Goal: Task Accomplishment & Management: Complete application form

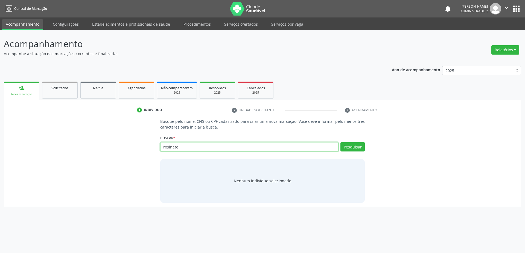
type input "rosinete"
type input "rosinete da"
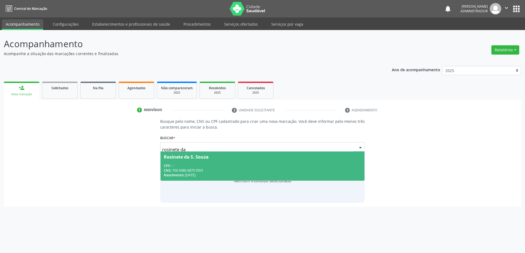
click at [182, 159] on div "Rosinete da S. Souza" at bounding box center [186, 157] width 45 height 4
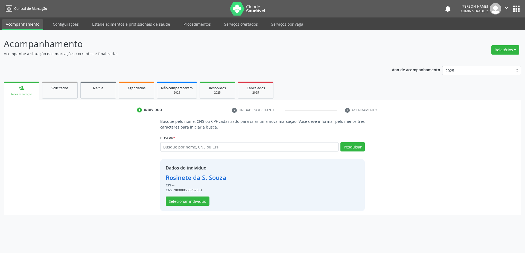
click at [190, 191] on div "CNS: 700008668759501" at bounding box center [196, 190] width 61 height 5
copy div "700008668759501"
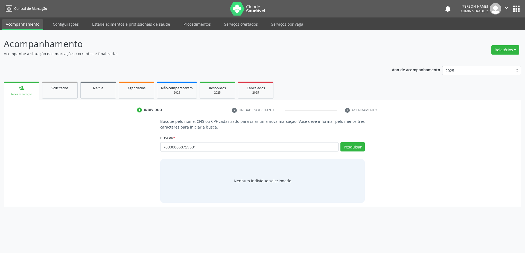
type input "700008668759501"
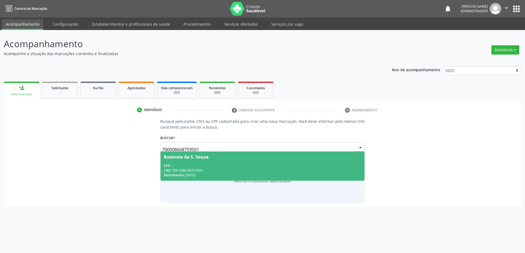
click at [213, 160] on span "Rosinete da S. Souza CPF: -- CNS: 700 0086 6875 9501 Nascimento: [DATE]" at bounding box center [262, 166] width 204 height 29
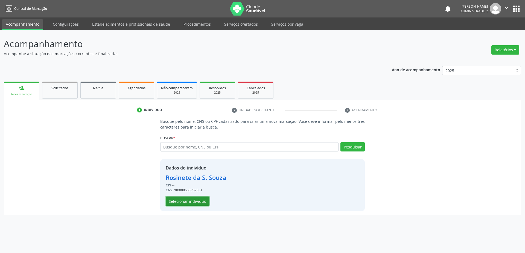
click at [177, 201] on button "Selecionar indivíduo" at bounding box center [188, 201] width 44 height 9
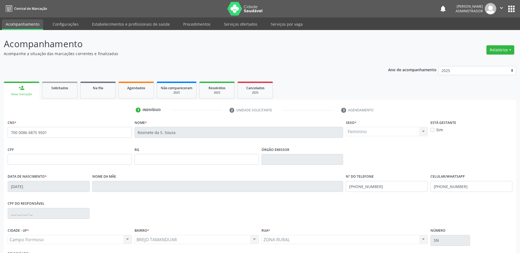
scroll to position [43, 0]
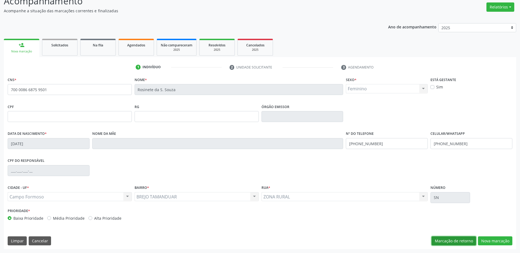
click at [450, 245] on button "Marcação de retorno" at bounding box center [454, 241] width 45 height 9
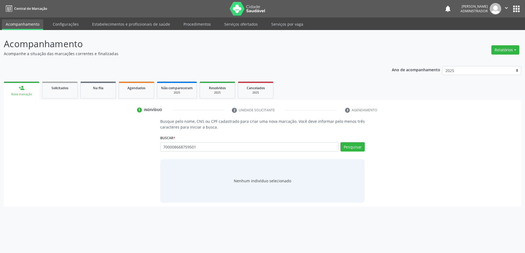
type input "700008668759501"
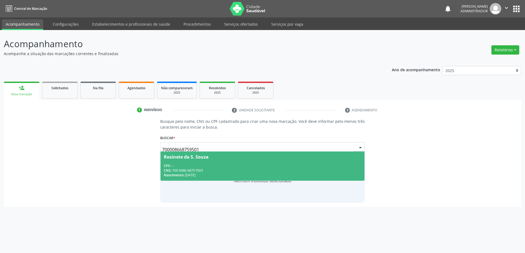
click at [187, 164] on div "CPF: --" at bounding box center [263, 166] width 198 height 5
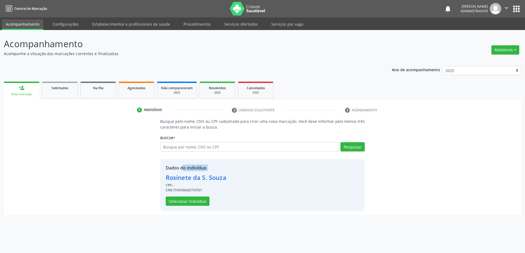
drag, startPoint x: 165, startPoint y: 172, endPoint x: 155, endPoint y: 166, distance: 12.2
click at [155, 166] on div "Busque pelo nome, CNS ou CPF cadastrado para criar uma nova marcação. Você deve…" at bounding box center [262, 165] width 509 height 93
copy div "Dados do indivíduo"
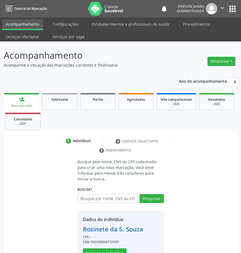
click at [109, 240] on div "CNS: 700008668759501" at bounding box center [113, 242] width 61 height 5
copy div "700008668759501"
click at [110, 194] on input "text" at bounding box center [108, 198] width 60 height 9
paste input "700008668759501"
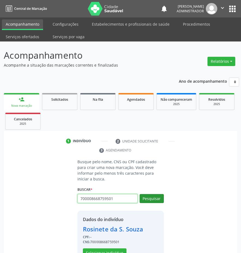
type input "700008668759501"
click at [160, 194] on button "Pesquisar" at bounding box center [152, 198] width 24 height 9
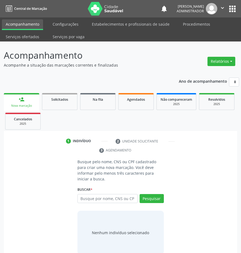
click at [96, 196] on input "text" at bounding box center [108, 198] width 60 height 9
type input "regulation/citizens/list"
type input "Rosinete da"
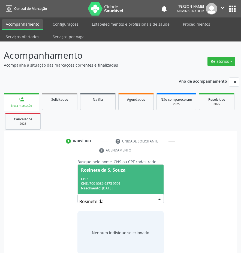
click at [91, 169] on span "Rosinete da S. Souza CPF: -- CNS: 700 0086 6875 9501 Nascimento: [DATE]" at bounding box center [121, 179] width 86 height 29
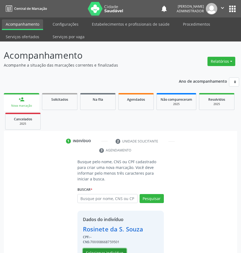
click at [100, 249] on button "Selecionar indivíduo" at bounding box center [105, 253] width 44 height 9
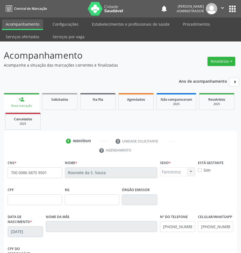
scroll to position [99, 0]
